Goal: Transaction & Acquisition: Purchase product/service

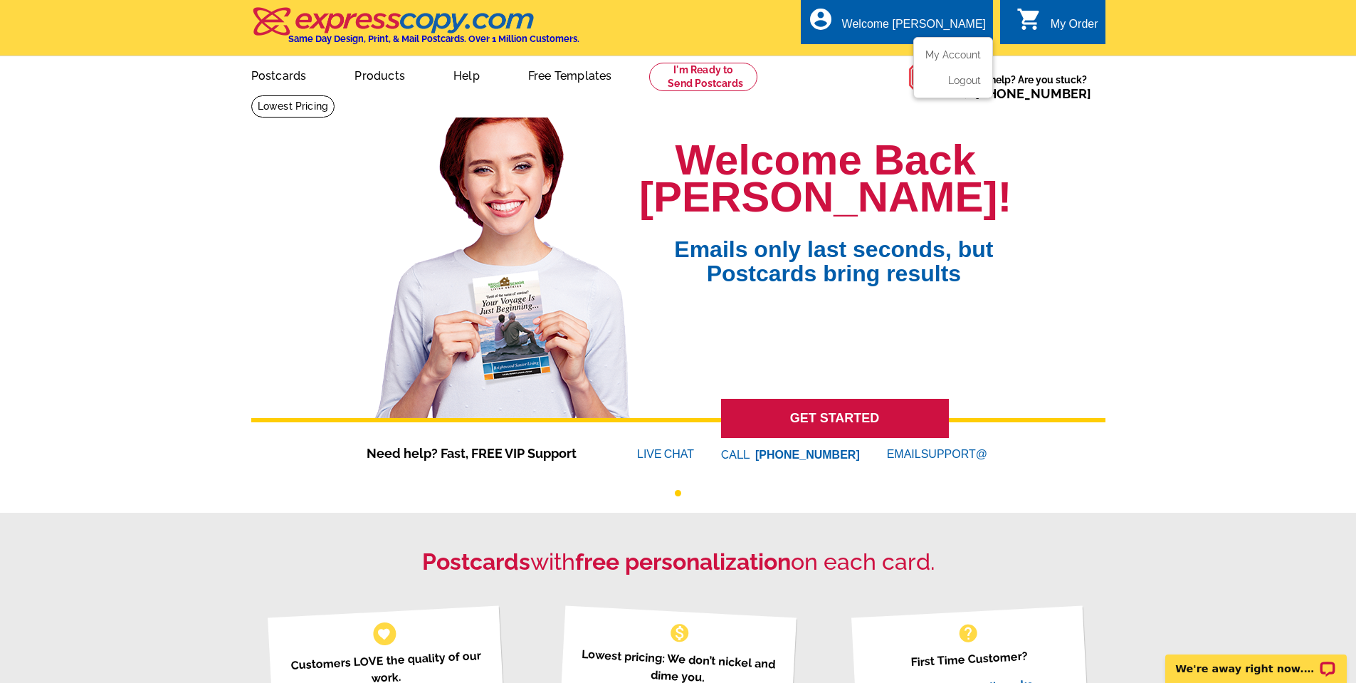
click at [920, 26] on div "Welcome [PERSON_NAME]" at bounding box center [914, 28] width 144 height 20
click at [956, 54] on link "My Account" at bounding box center [950, 54] width 61 height 13
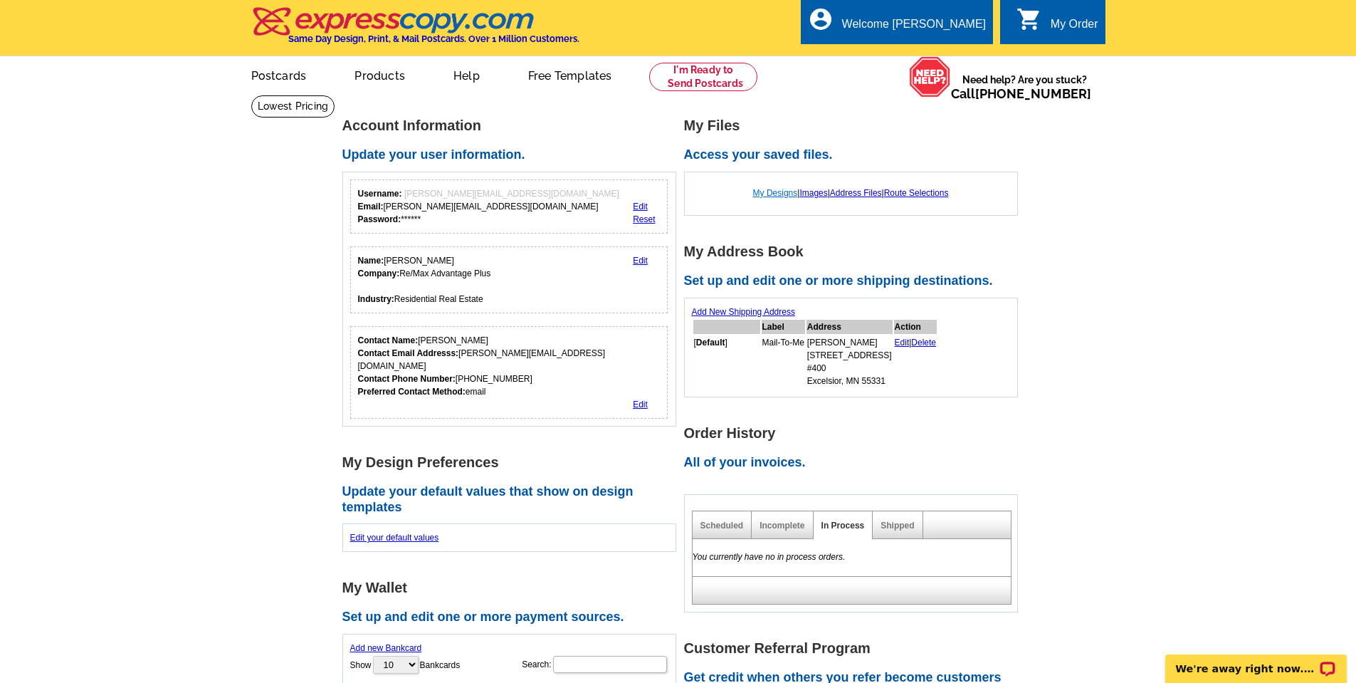
click at [755, 194] on link "My Designs" at bounding box center [775, 193] width 45 height 10
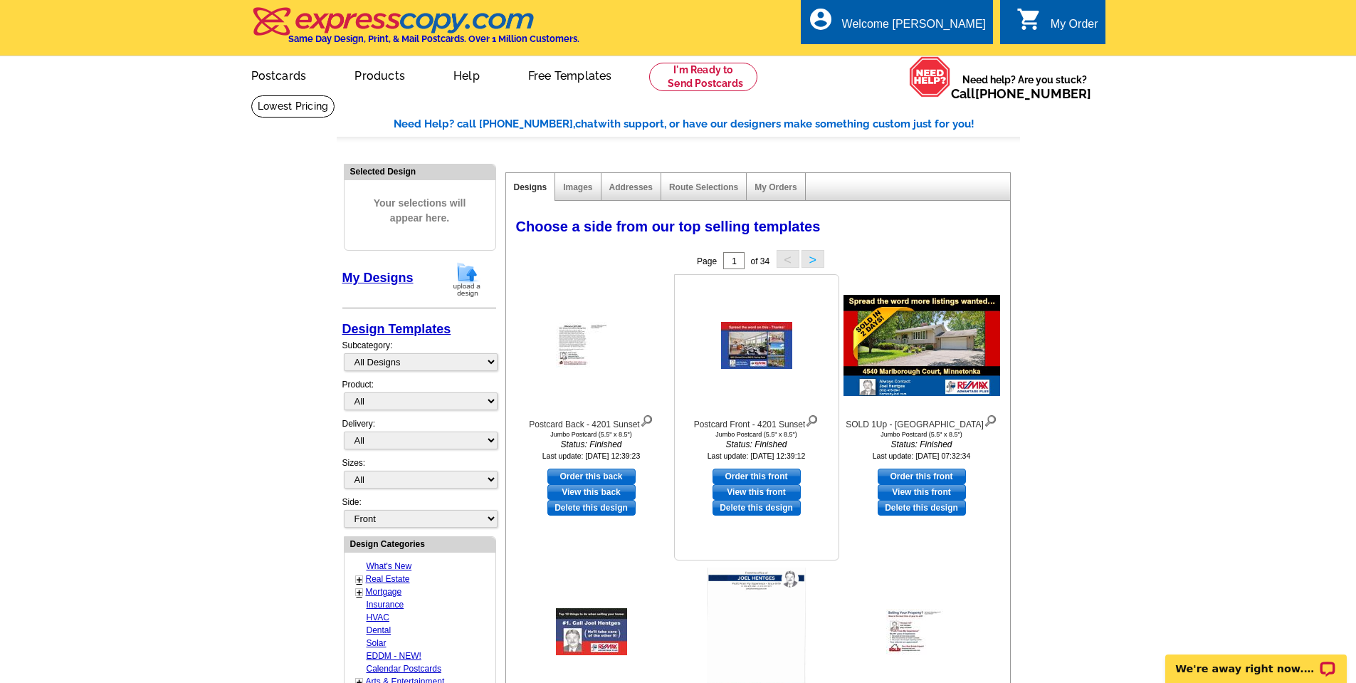
click at [739, 476] on link "Order this front" at bounding box center [757, 476] width 88 height 16
select select "2"
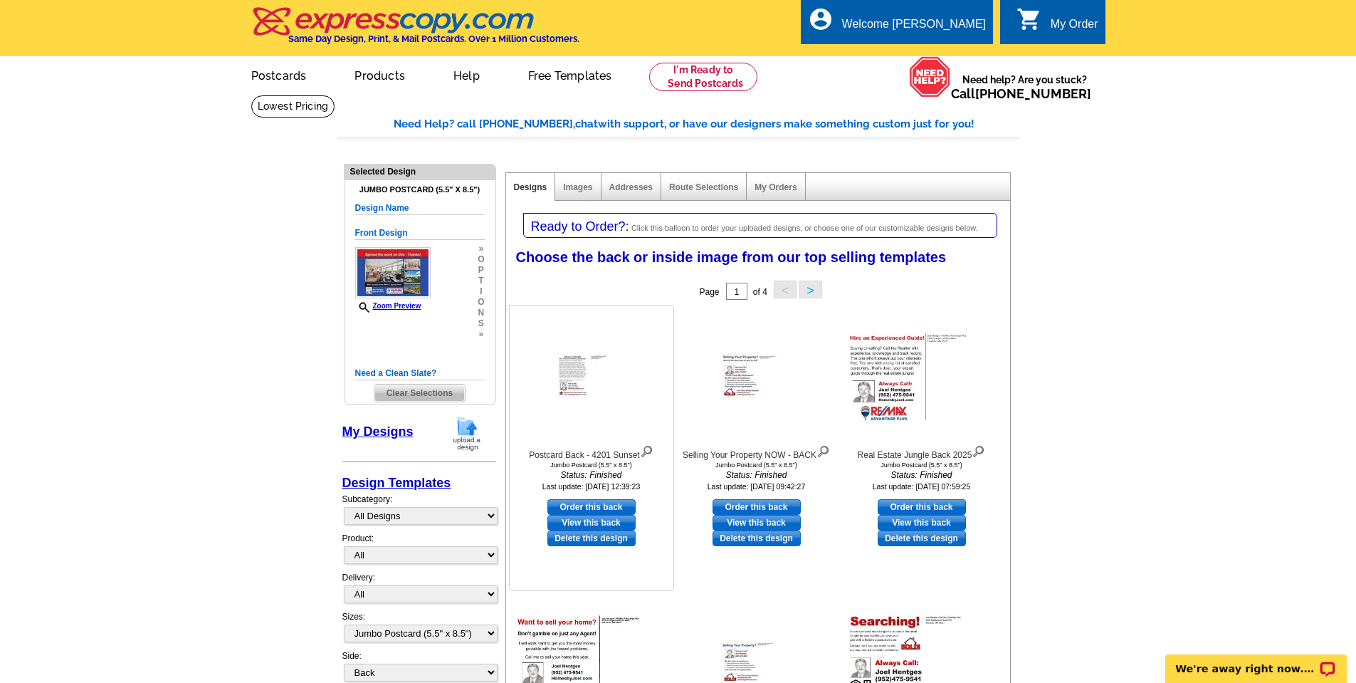
click at [583, 522] on link "View this back" at bounding box center [591, 523] width 88 height 16
click at [575, 505] on link "Order this back" at bounding box center [591, 507] width 88 height 16
select select "front"
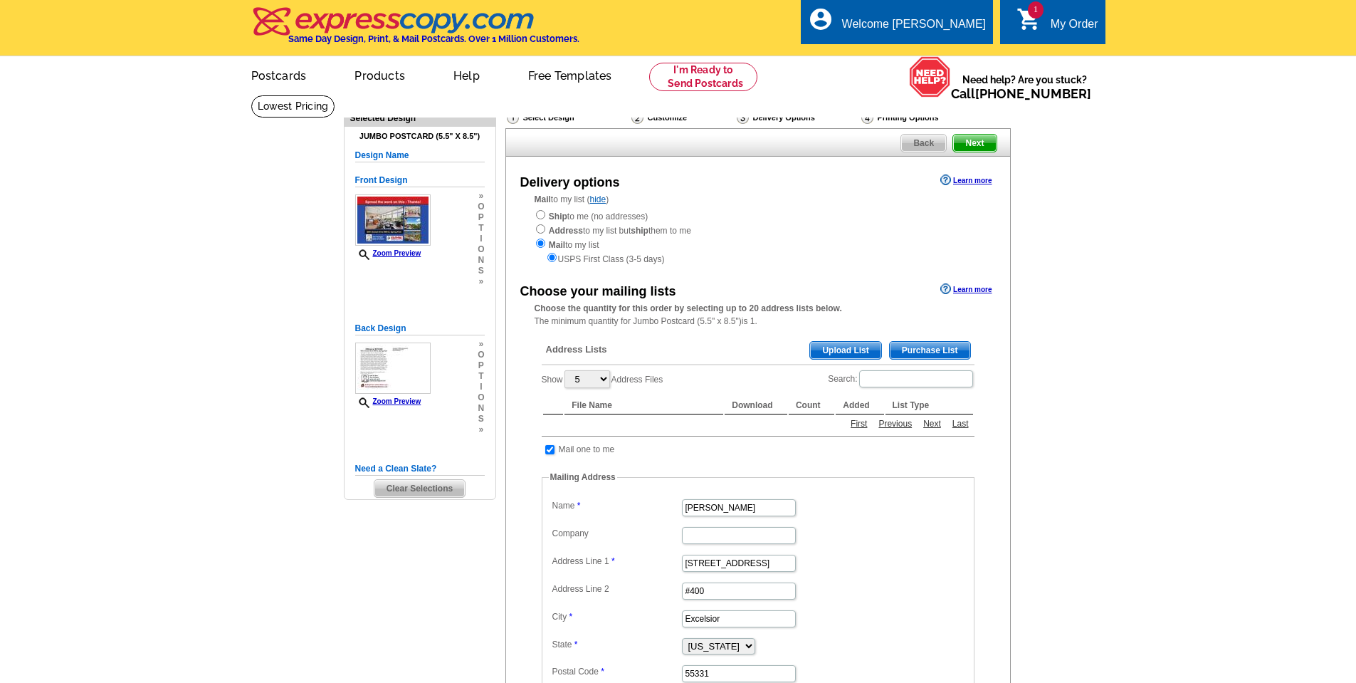
click at [44, 448] on main "Need Help? call [PHONE_NUMBER], chat with support, or have our designers make s…" at bounding box center [678, 506] width 1356 height 823
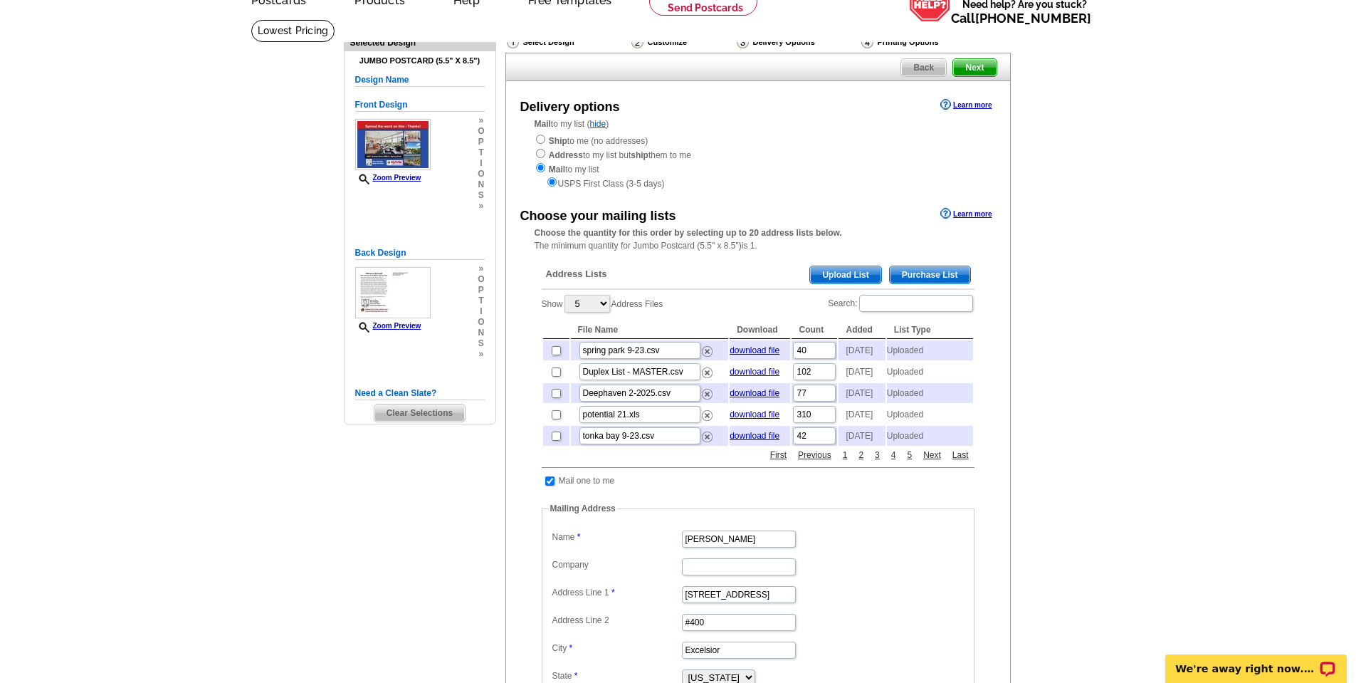
scroll to position [71, 0]
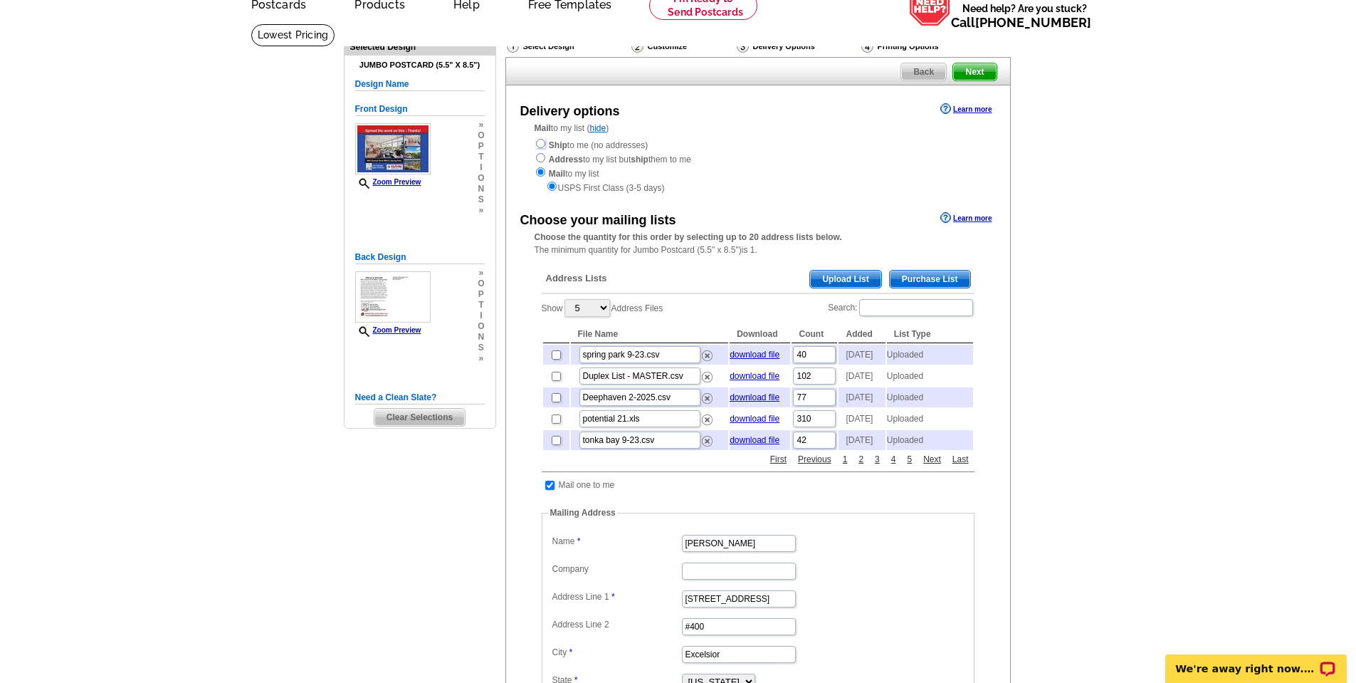
click at [540, 144] on input "radio" at bounding box center [540, 143] width 9 height 9
radio input "true"
click at [156, 217] on main "Need Help? call 800-260-5887, chat with support, or have our designers make som…" at bounding box center [678, 488] width 1356 height 930
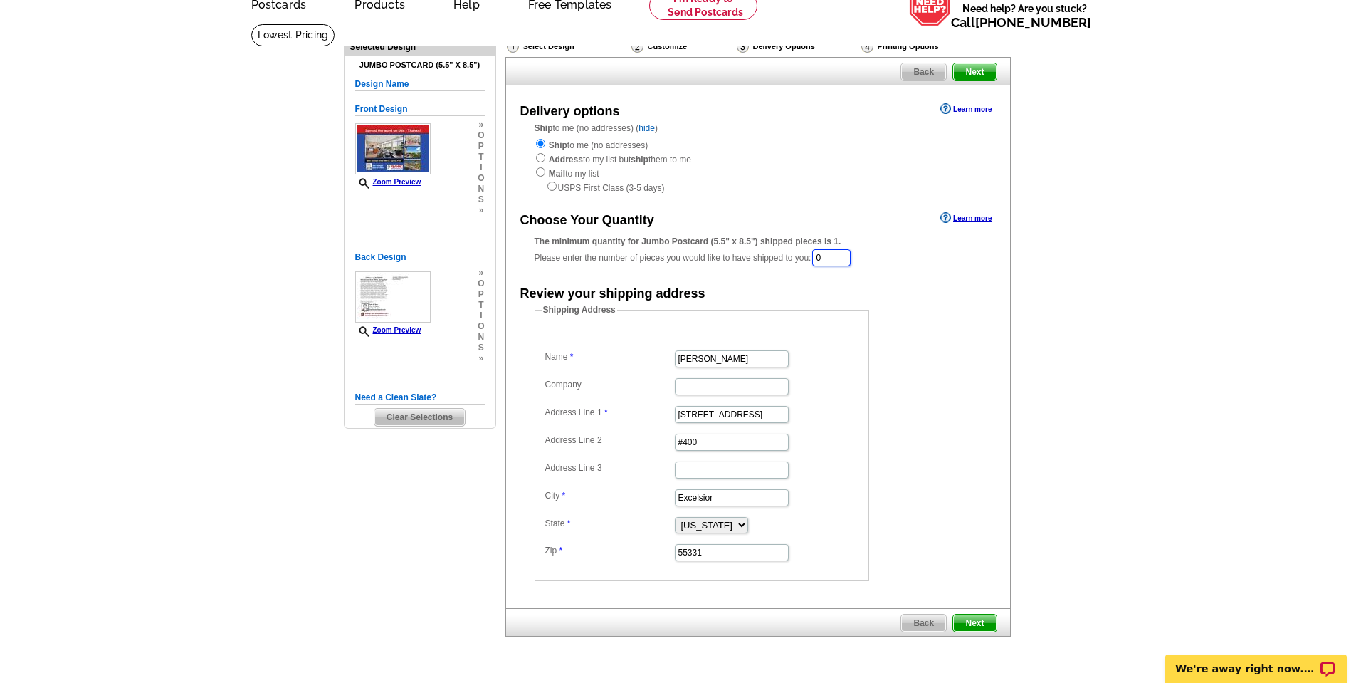
drag, startPoint x: 842, startPoint y: 260, endPoint x: 783, endPoint y: 258, distance: 59.1
click at [783, 258] on div "The minimum quantity for Jumbo Postcard (5.5" x 8.5") shipped pieces is 1. Plea…" at bounding box center [758, 251] width 447 height 33
type input "250"
click at [970, 627] on span "Next" at bounding box center [974, 624] width 43 height 17
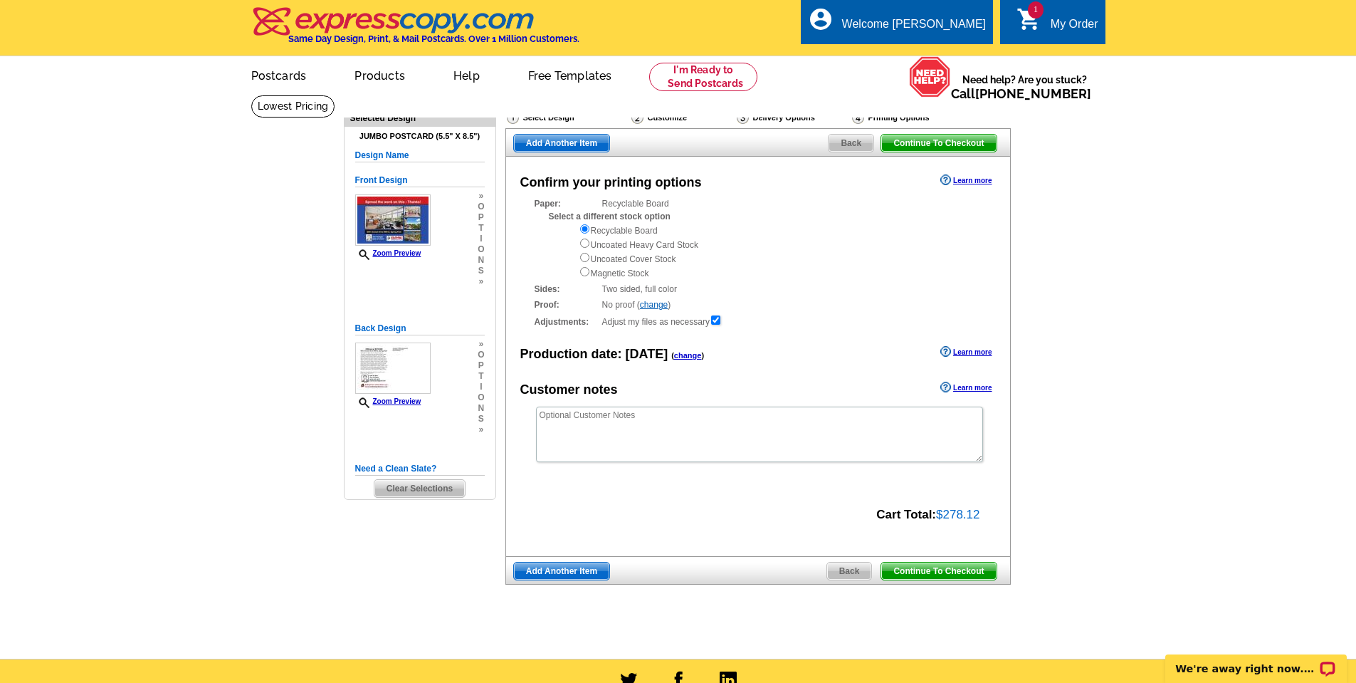
click at [948, 569] on span "Continue To Checkout" at bounding box center [938, 570] width 115 height 17
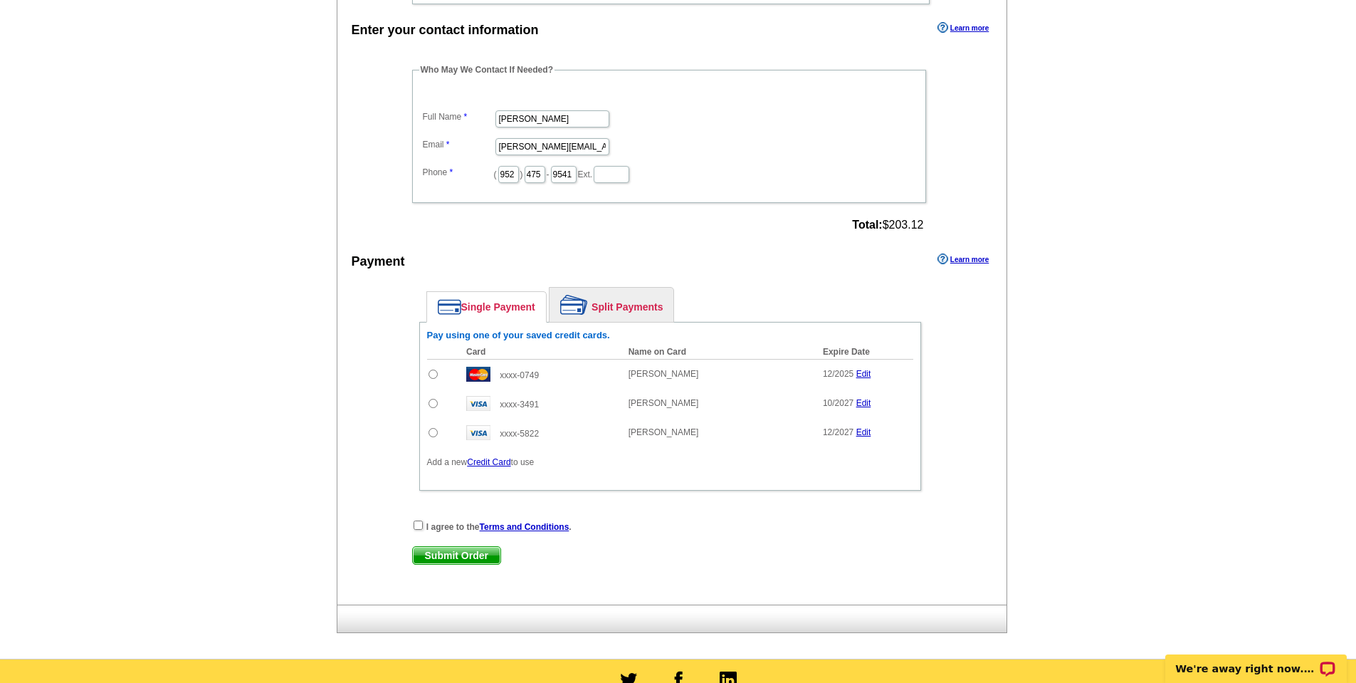
scroll to position [712, 0]
click at [861, 375] on link "Edit" at bounding box center [863, 373] width 15 height 10
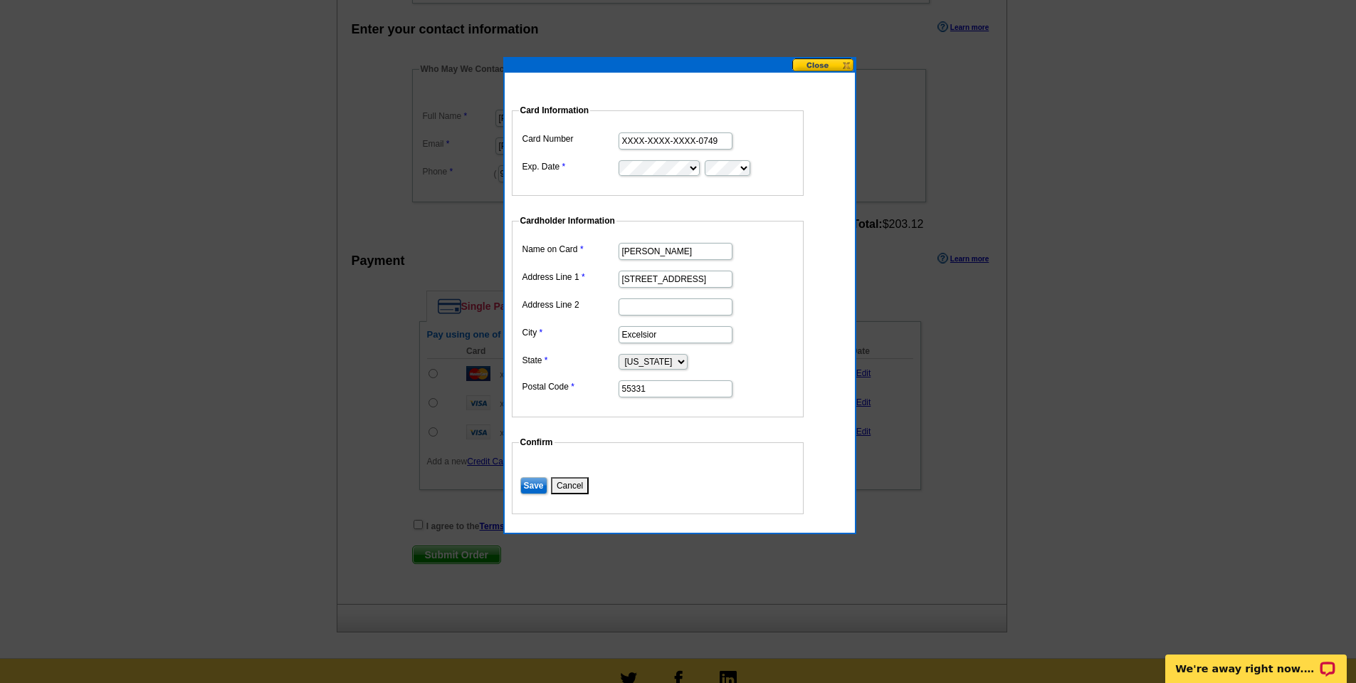
click at [566, 483] on button "Cancel" at bounding box center [570, 485] width 38 height 17
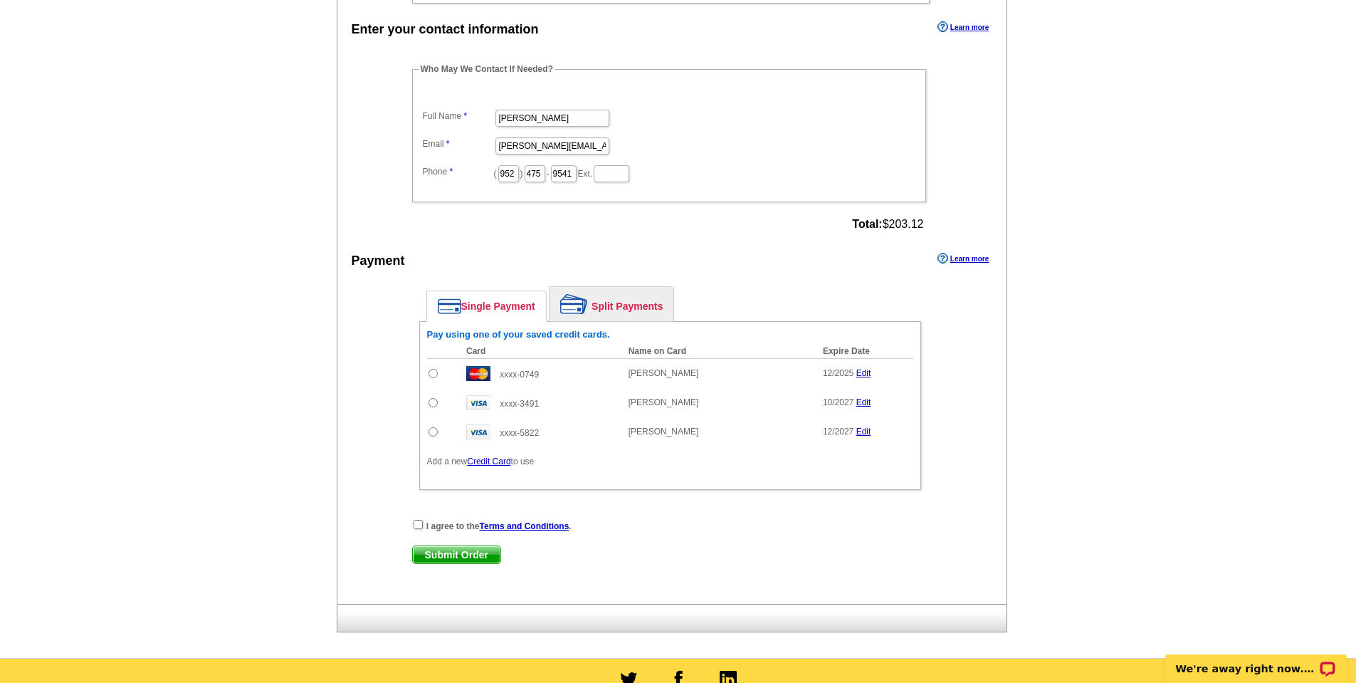
click at [485, 464] on link "Credit Card" at bounding box center [488, 461] width 43 height 10
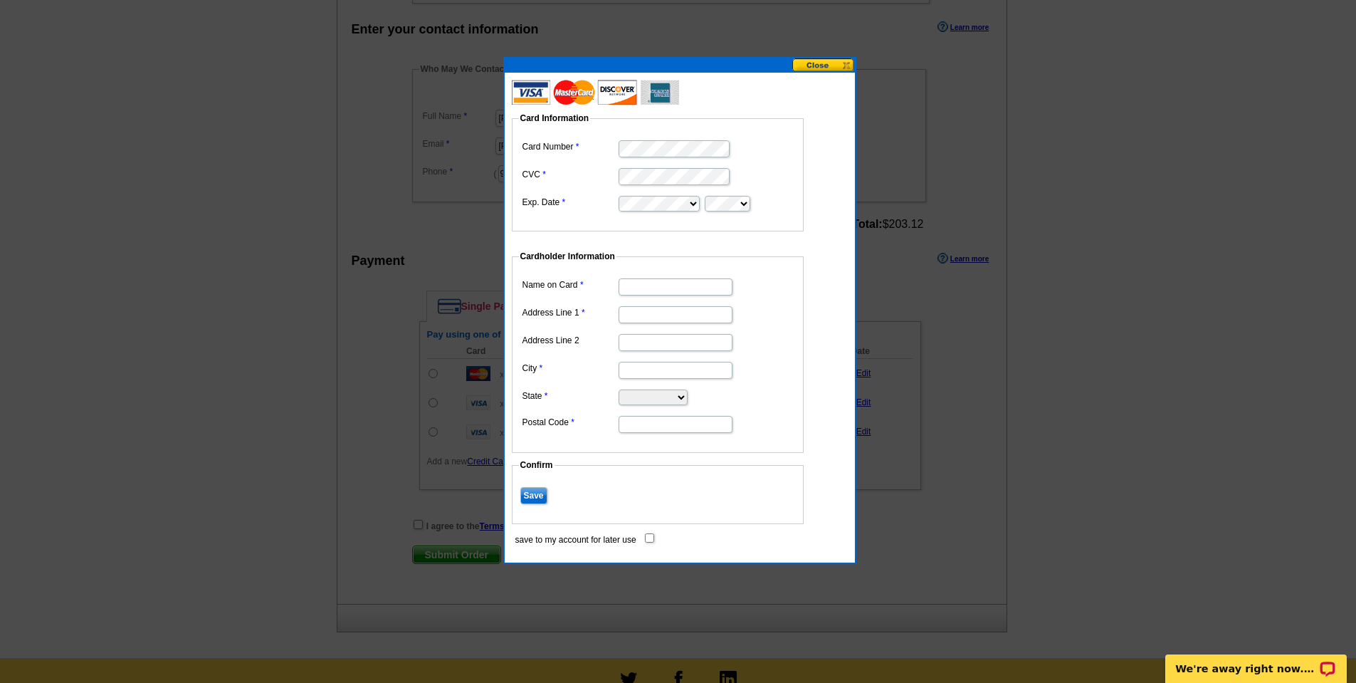
type input "Joel Hentges"
click at [655, 318] on input "Address Line 1" at bounding box center [676, 314] width 114 height 17
type input "4773 Manitou Road"
type input "Excelsior"
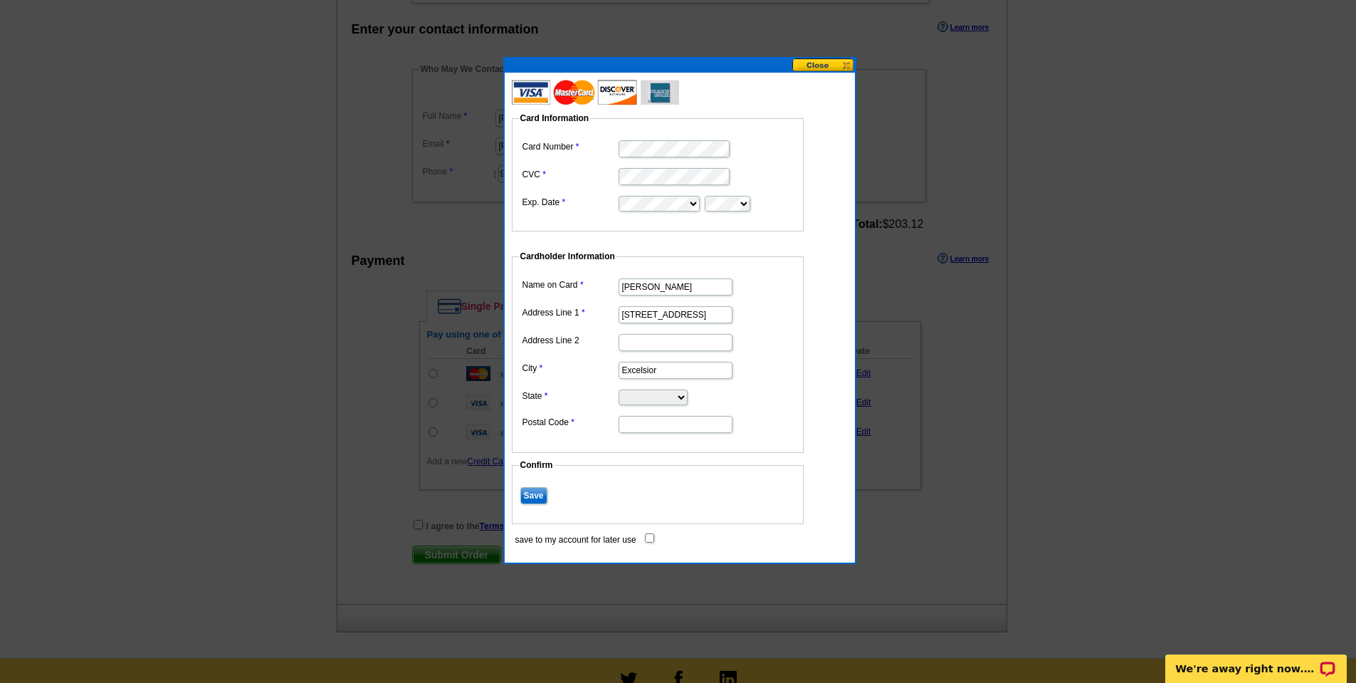
select select "MN"
type input "55331"
click at [645, 540] on input "save to my account for later use" at bounding box center [649, 537] width 9 height 9
checkbox input "true"
click at [531, 500] on input "Save" at bounding box center [533, 495] width 27 height 17
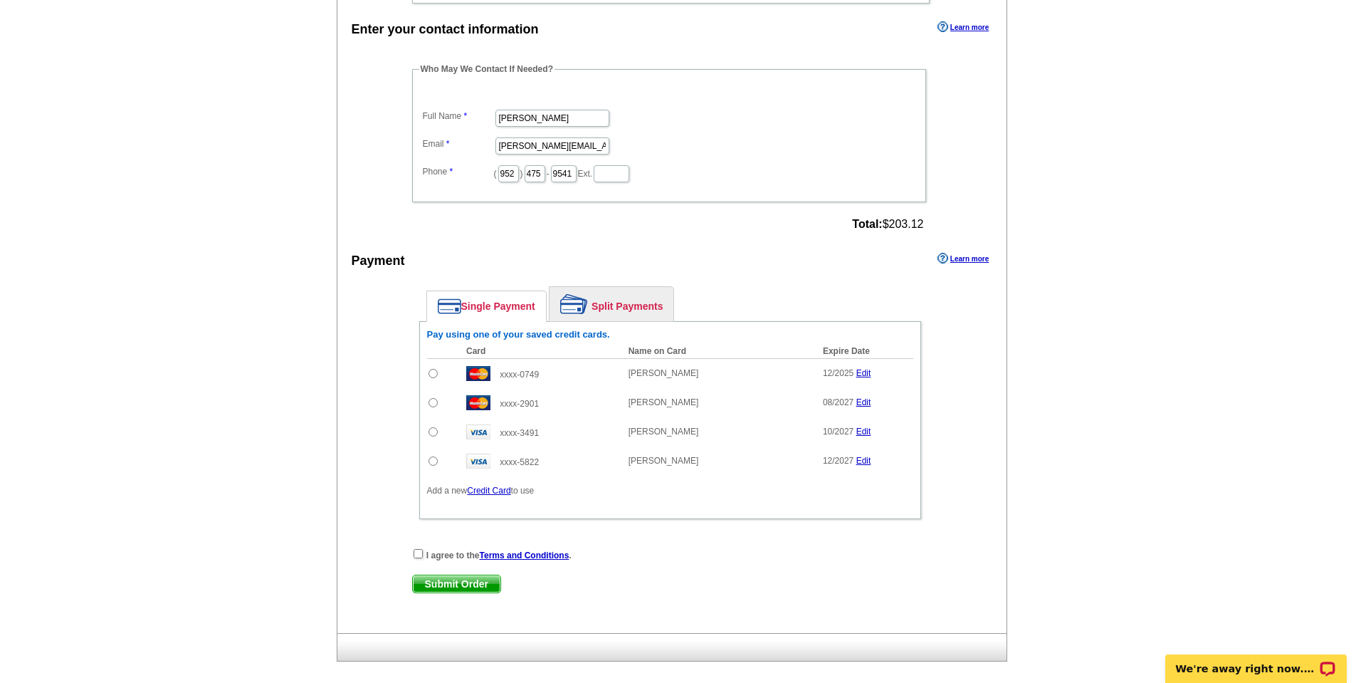
click at [435, 404] on input "radio" at bounding box center [433, 402] width 9 height 9
radio input "true"
click at [416, 555] on input "checkbox" at bounding box center [418, 553] width 9 height 9
checkbox input "true"
click at [465, 586] on span "Submit Order" at bounding box center [457, 583] width 88 height 17
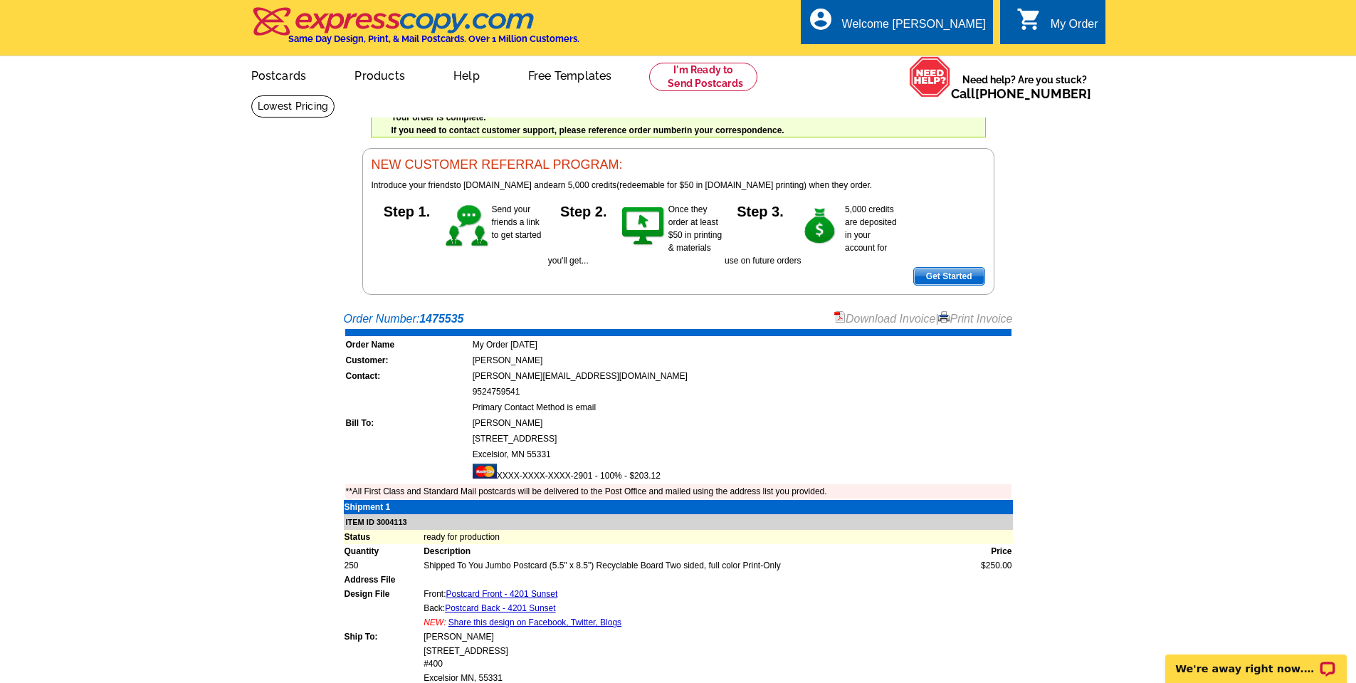
click at [974, 320] on link "Print Invoice" at bounding box center [975, 319] width 74 height 12
